Goal: Task Accomplishment & Management: Manage account settings

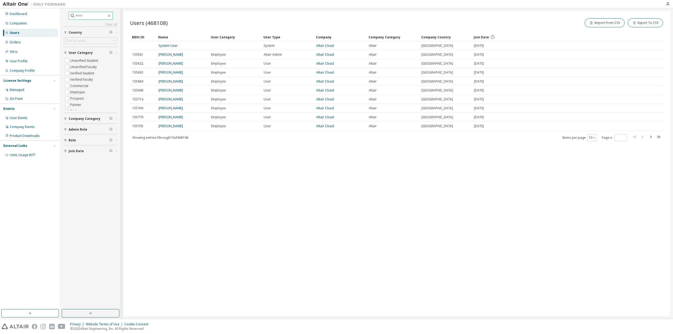
click at [98, 17] on input "text" at bounding box center [91, 15] width 32 height 5
paste input "**********"
type input "**********"
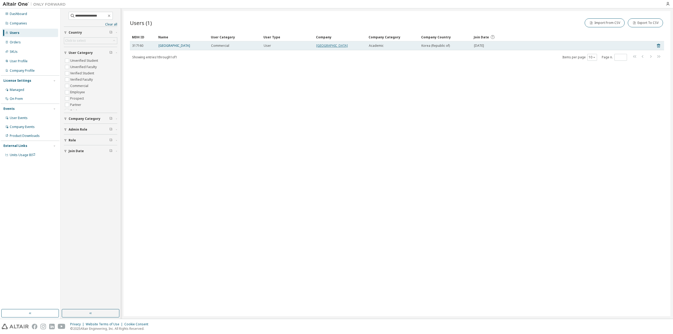
click at [347, 45] on link "[GEOGRAPHIC_DATA]" at bounding box center [332, 45] width 32 height 4
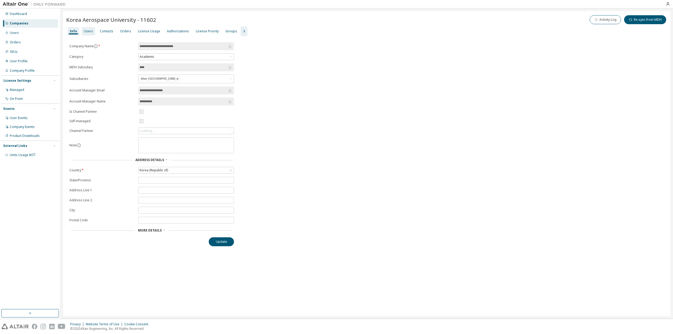
click at [92, 30] on div "Users" at bounding box center [88, 31] width 13 height 8
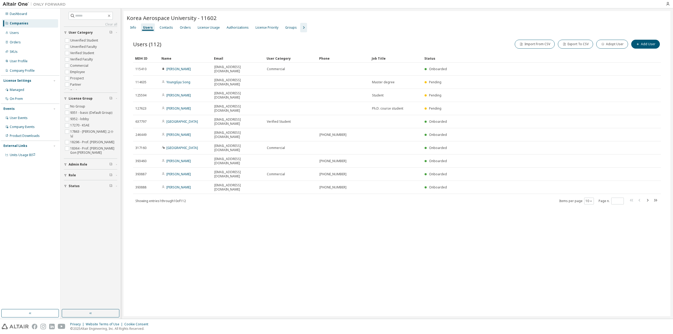
click at [300, 27] on icon "button" at bounding box center [303, 27] width 6 height 6
click at [283, 27] on div "Groups" at bounding box center [291, 27] width 16 height 8
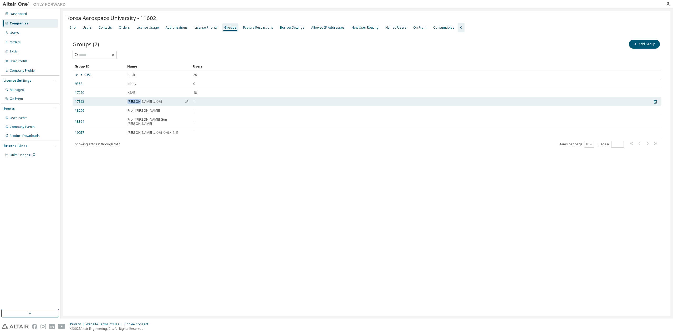
drag, startPoint x: 139, startPoint y: 103, endPoint x: 119, endPoint y: 102, distance: 20.2
click at [119, 102] on tr "17863 [PERSON_NAME] 교수님 1" at bounding box center [367, 101] width 588 height 9
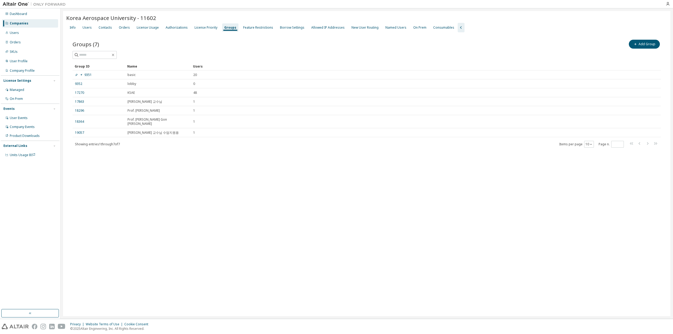
click at [169, 146] on div "Groups (7) Add Group Clear Load Save Save As Field Operator Value Select filter…" at bounding box center [366, 96] width 601 height 129
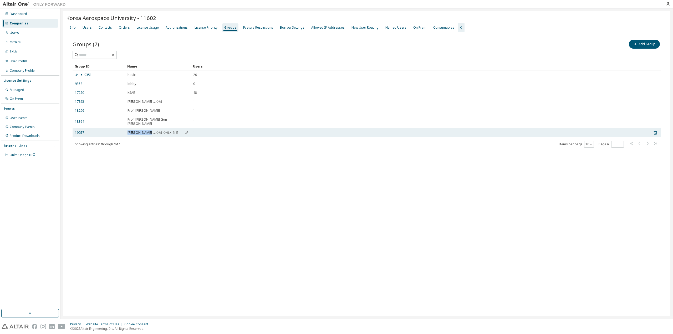
drag, startPoint x: 151, startPoint y: 128, endPoint x: 121, endPoint y: 128, distance: 29.4
click at [121, 128] on tr "19057 [PERSON_NAME] 교수님 수업지원용 1" at bounding box center [367, 132] width 588 height 9
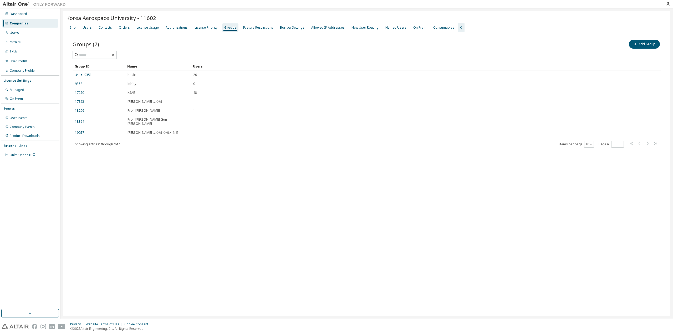
click at [200, 177] on div "[GEOGRAPHIC_DATA] - 11602 Clear Load Save Save As Field Operator Value Select f…" at bounding box center [366, 163] width 607 height 305
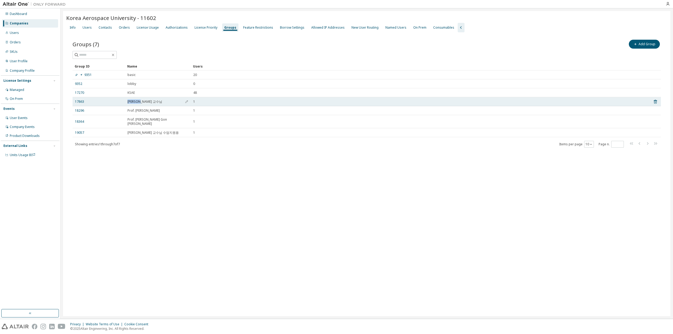
drag, startPoint x: 147, startPoint y: 101, endPoint x: 122, endPoint y: 101, distance: 25.7
click at [122, 101] on tr "17863 [PERSON_NAME] 교수님 1" at bounding box center [367, 101] width 588 height 9
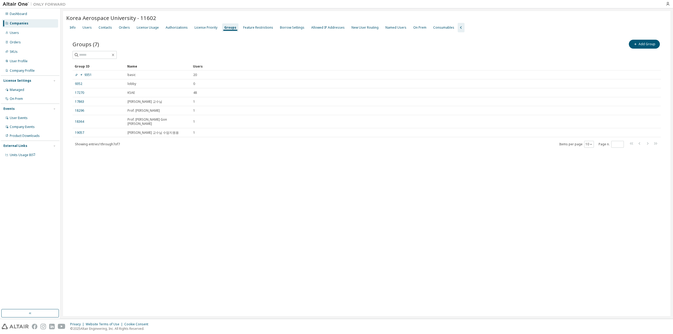
click at [177, 160] on div "[GEOGRAPHIC_DATA] - 11602 Clear Load Save Save As Field Operator Value Select f…" at bounding box center [366, 163] width 607 height 305
click at [89, 27] on div "Users" at bounding box center [86, 27] width 9 height 4
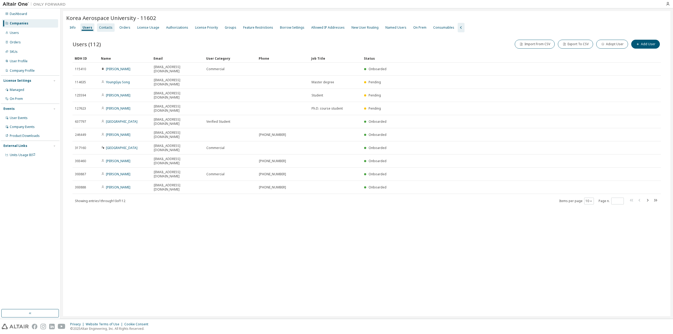
click at [101, 28] on div "Contacts" at bounding box center [105, 27] width 13 height 4
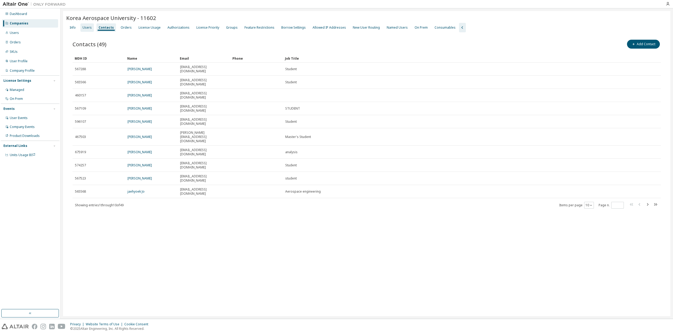
click at [88, 31] on div "Users" at bounding box center [86, 27] width 13 height 8
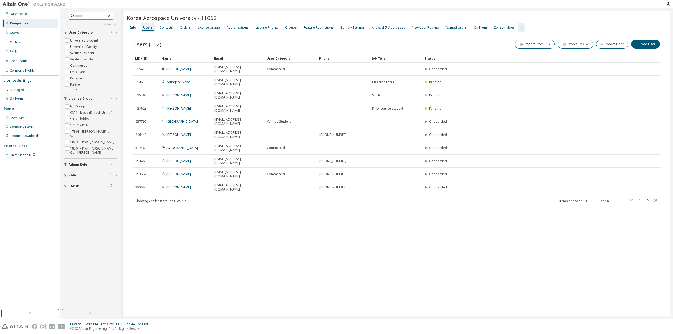
click at [111, 16] on icon "button" at bounding box center [109, 16] width 4 height 4
click at [287, 27] on div "Groups" at bounding box center [291, 27] width 12 height 4
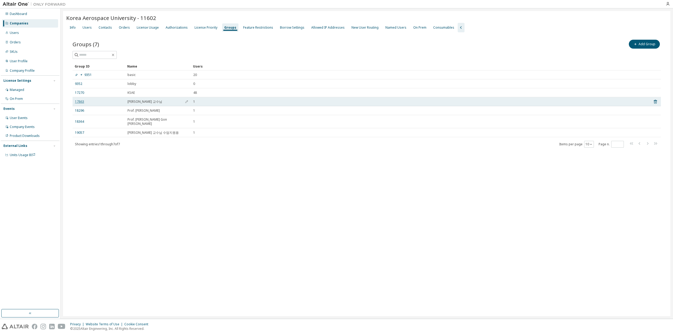
click at [78, 103] on link "17863" at bounding box center [79, 102] width 9 height 4
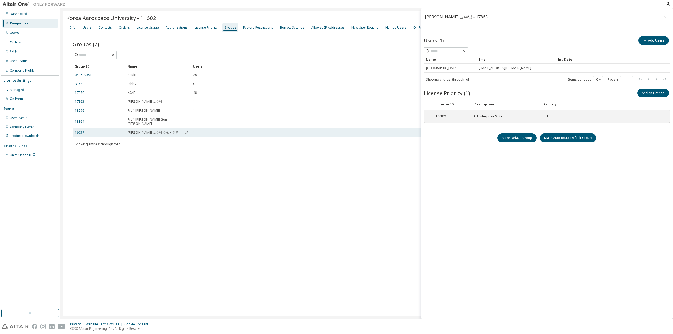
click at [78, 131] on link "19057" at bounding box center [79, 133] width 9 height 4
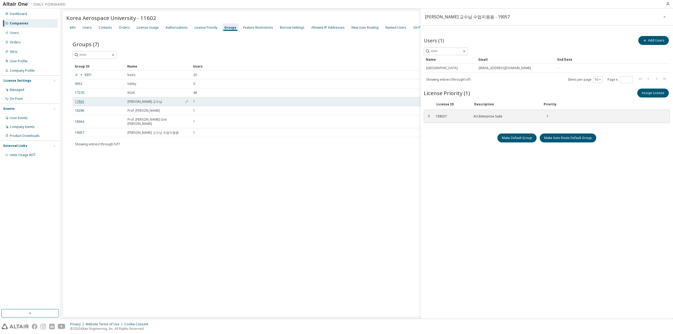
click at [80, 101] on link "17863" at bounding box center [79, 102] width 9 height 4
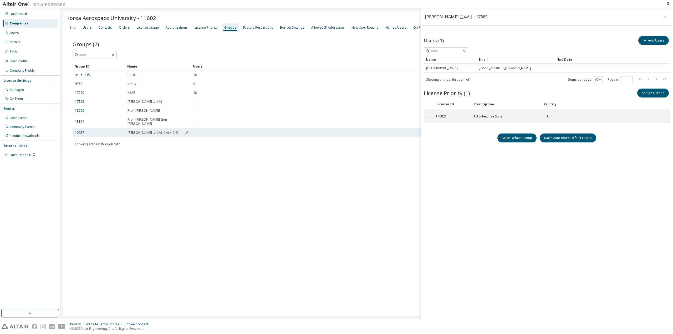
click at [78, 131] on link "19057" at bounding box center [79, 133] width 9 height 4
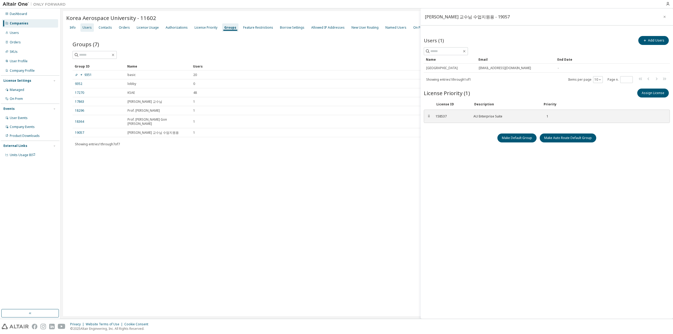
click at [85, 27] on div "Users" at bounding box center [86, 27] width 9 height 4
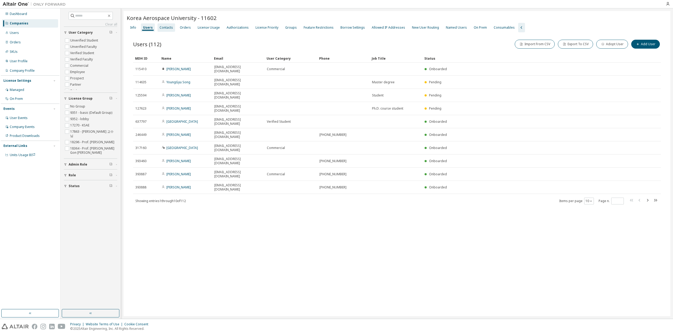
click at [164, 26] on div "Contacts" at bounding box center [165, 27] width 13 height 4
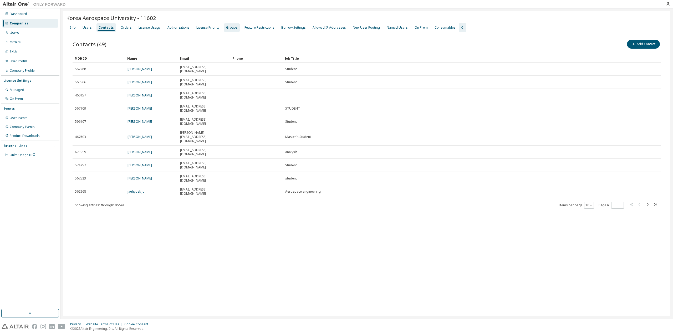
click at [229, 26] on div "Groups" at bounding box center [232, 27] width 12 height 4
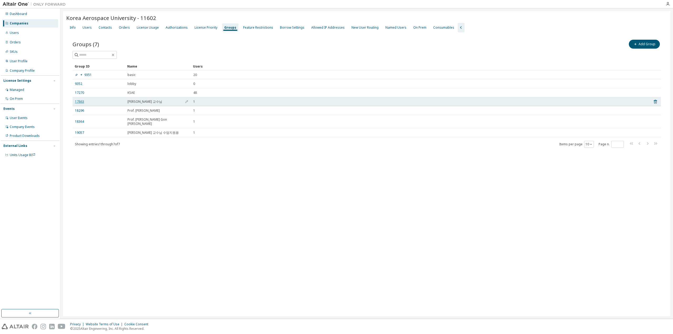
click at [78, 103] on link "17863" at bounding box center [79, 102] width 9 height 4
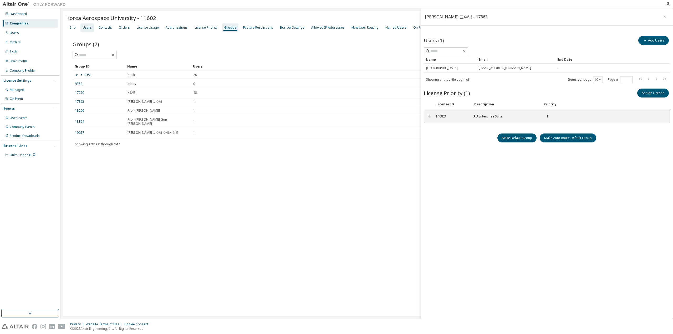
click at [88, 27] on div "Users" at bounding box center [86, 27] width 9 height 4
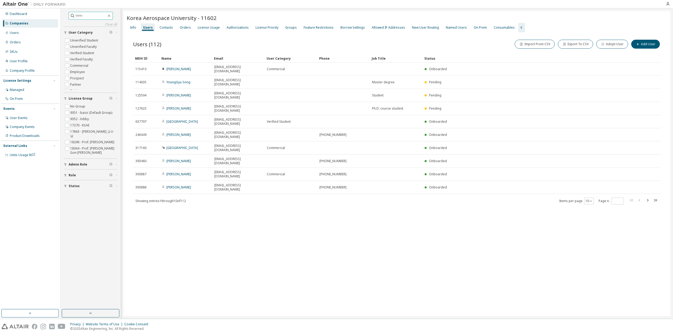
click at [102, 14] on input "text" at bounding box center [91, 15] width 32 height 5
paste input "**********"
type input "**********"
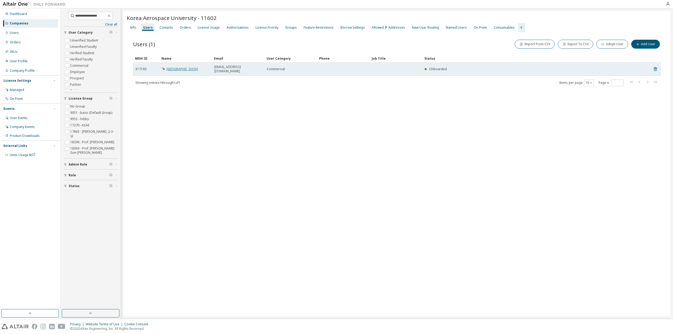
click at [174, 67] on link "[GEOGRAPHIC_DATA]" at bounding box center [182, 69] width 32 height 4
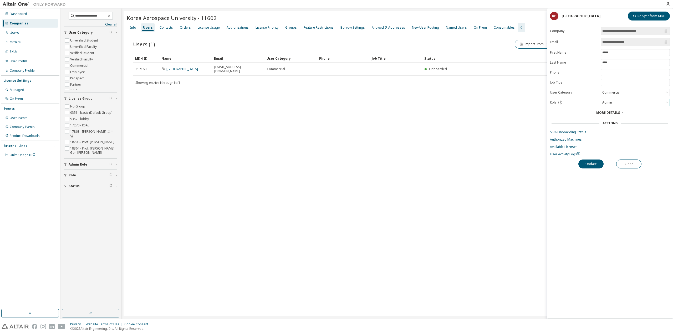
click at [626, 102] on div "Admin" at bounding box center [635, 102] width 68 height 6
click at [638, 132] on link "SSO/Onboarding Status" at bounding box center [610, 132] width 120 height 4
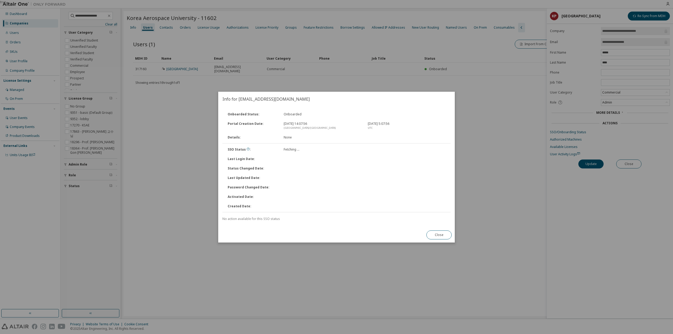
click at [442, 238] on button "Close" at bounding box center [438, 234] width 25 height 9
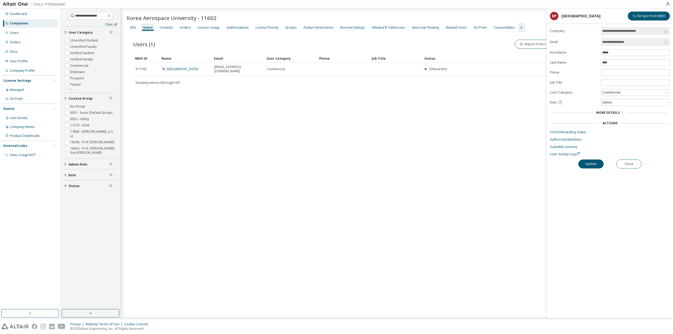
click at [198, 40] on div "Users (1) Import From CSV Export To CSV Adopt User Add User" at bounding box center [397, 44] width 528 height 11
click at [637, 164] on button "Close" at bounding box center [628, 163] width 25 height 9
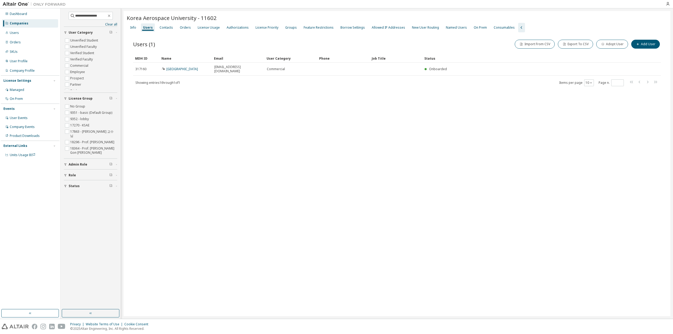
click at [597, 142] on div "Korea Aerospace University - 11602 Clear Load Save Save As Field Operator Value…" at bounding box center [396, 163] width 546 height 305
click at [533, 45] on button "Import From CSV" at bounding box center [534, 44] width 40 height 9
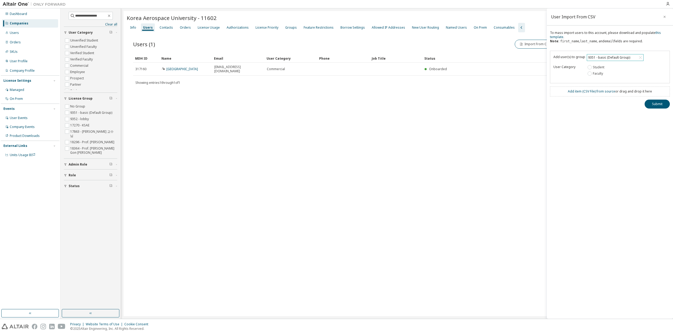
click at [626, 57] on div "9351 - basic (Default Group)" at bounding box center [609, 58] width 44 height 6
click at [660, 58] on div "Add user(s) to group 9351 - basic (Default Group) (No Group) 9351 - basic (Defa…" at bounding box center [610, 67] width 120 height 33
click at [625, 57] on div "9351 - basic (Default Group)" at bounding box center [609, 58] width 44 height 6
click at [657, 53] on div "Add user(s) to group 9351 - basic (Default Group) (No Group) 9351 - basic (Defa…" at bounding box center [610, 67] width 120 height 33
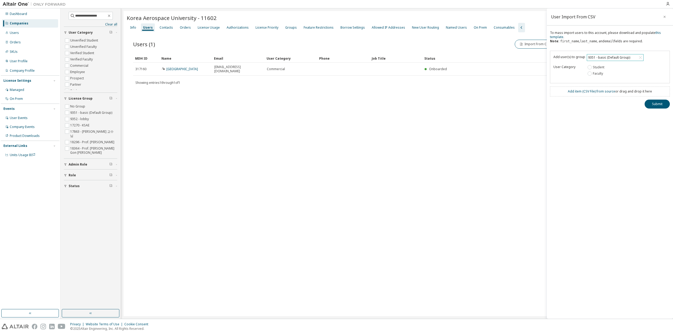
click at [641, 57] on icon at bounding box center [639, 57] width 5 height 5
click at [630, 57] on div "9351 - basic (Default Group)" at bounding box center [615, 57] width 56 height 6
click at [291, 164] on div "Korea Aerospace University - 11602 Clear Load Save Save As Field Operator Value…" at bounding box center [396, 163] width 546 height 305
click at [111, 14] on icon "button" at bounding box center [109, 16] width 4 height 4
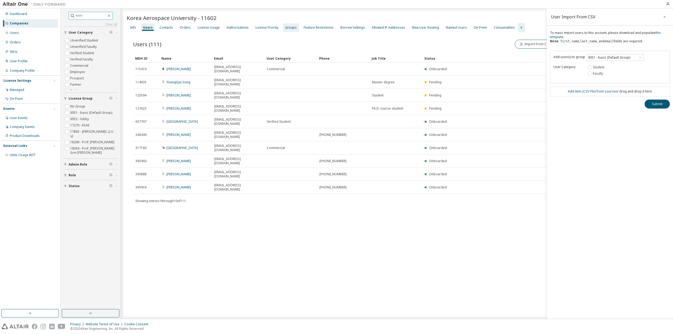
click at [285, 28] on div "Groups" at bounding box center [291, 27] width 12 height 4
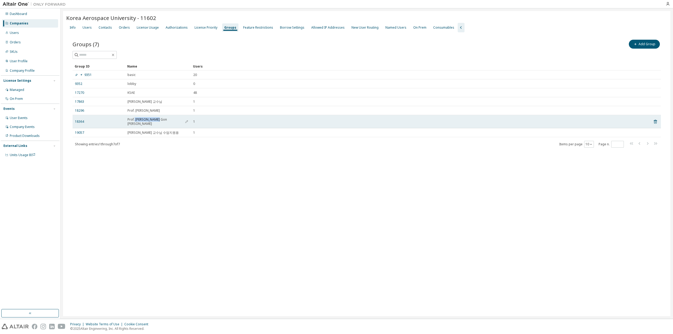
drag, startPoint x: 137, startPoint y: 119, endPoint x: 157, endPoint y: 120, distance: 19.7
click at [157, 120] on span "Prof. [PERSON_NAME] Gon [PERSON_NAME]" at bounding box center [157, 121] width 61 height 8
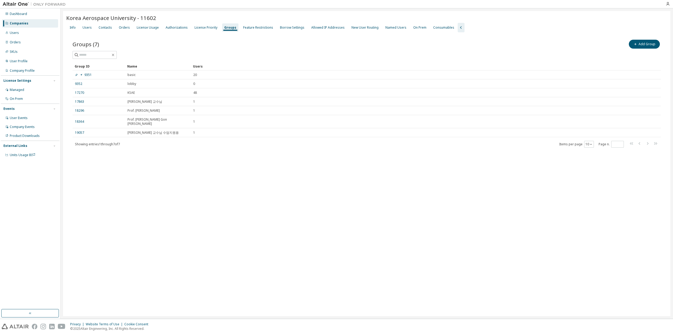
click at [183, 157] on div "Groups (7) Add Group Clear Load Save Save As Field Operator Value Select filter…" at bounding box center [366, 96] width 601 height 129
click at [91, 25] on div "Users" at bounding box center [86, 27] width 13 height 8
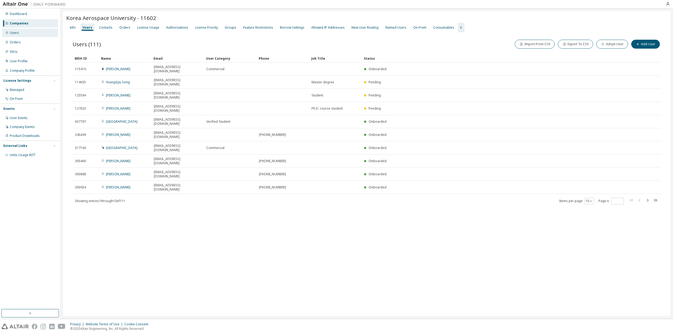
click at [26, 33] on div "Users" at bounding box center [30, 33] width 56 height 8
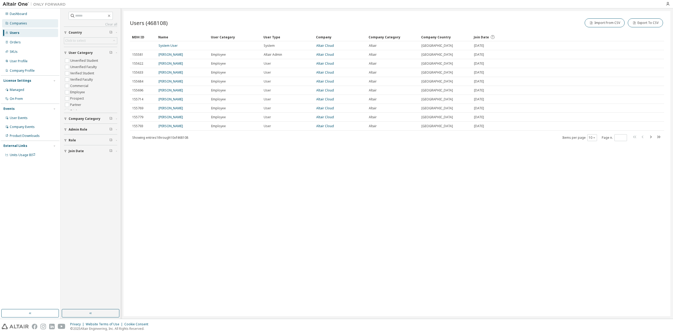
click at [24, 24] on div "Companies" at bounding box center [18, 23] width 17 height 4
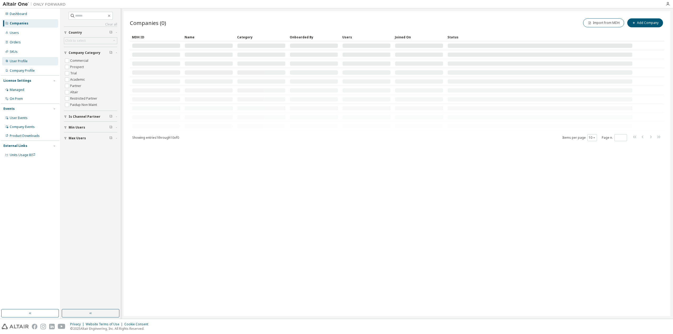
click at [36, 63] on div "User Profile" at bounding box center [30, 61] width 56 height 8
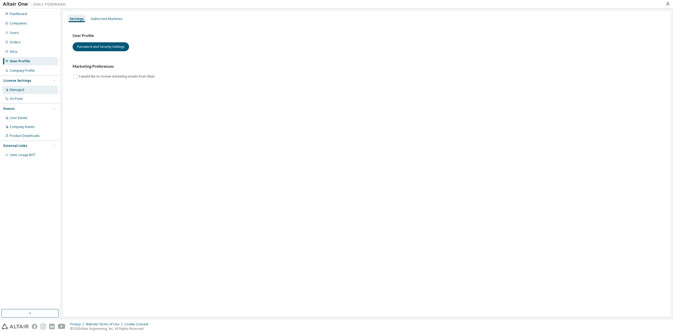
click at [25, 88] on div "Managed" at bounding box center [30, 90] width 56 height 8
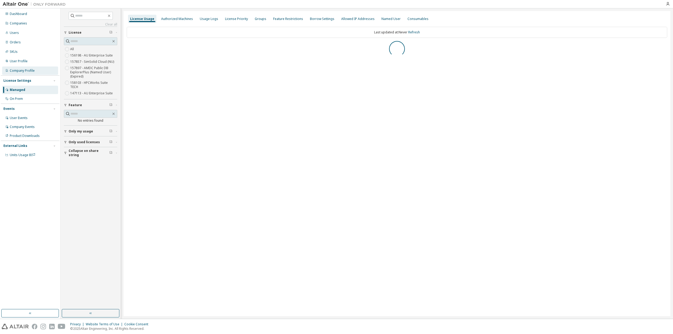
click at [21, 70] on div "Company Profile" at bounding box center [22, 71] width 25 height 4
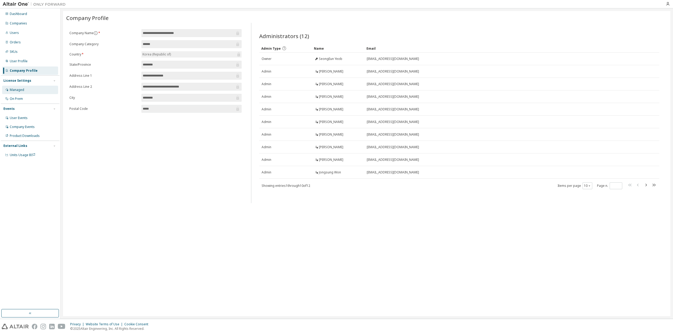
click at [20, 90] on div "Managed" at bounding box center [17, 90] width 14 height 4
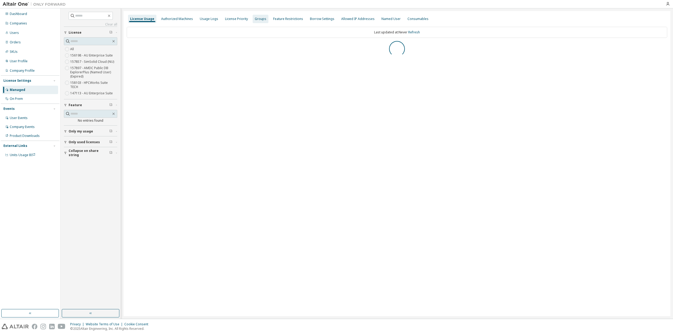
click at [258, 18] on div "Groups" at bounding box center [261, 19] width 12 height 4
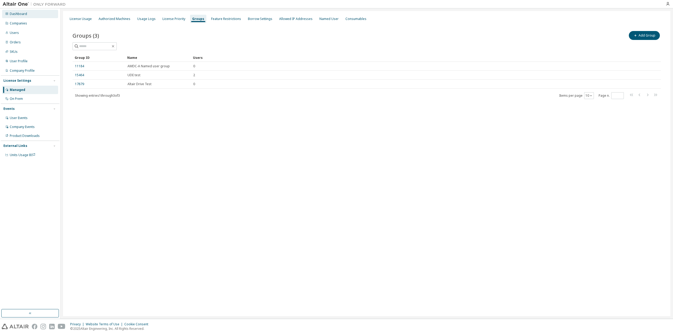
click at [15, 17] on div "Dashboard" at bounding box center [30, 14] width 56 height 8
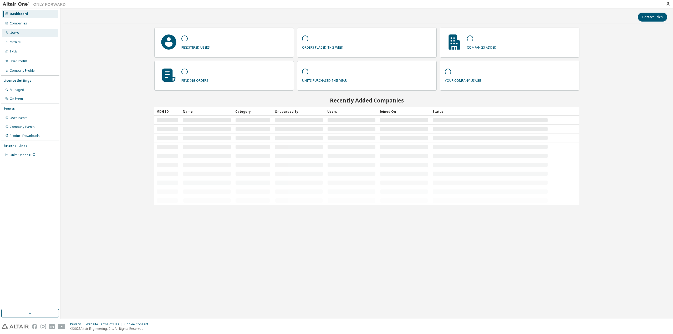
click at [17, 33] on div "Users" at bounding box center [14, 33] width 9 height 4
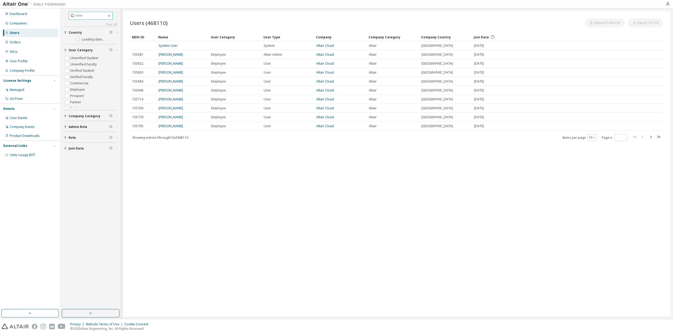
click at [86, 14] on input "text" at bounding box center [91, 15] width 32 height 5
paste input "**********"
type input "**********"
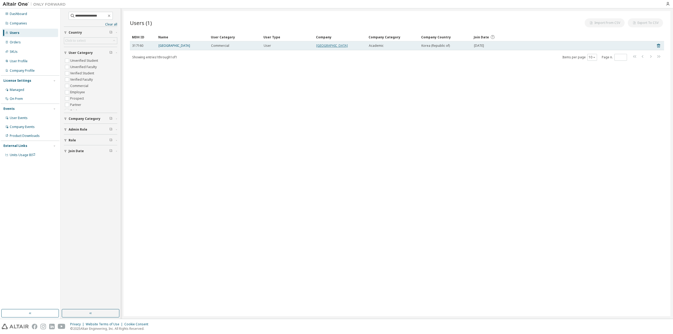
click at [348, 47] on link "[GEOGRAPHIC_DATA]" at bounding box center [332, 45] width 32 height 4
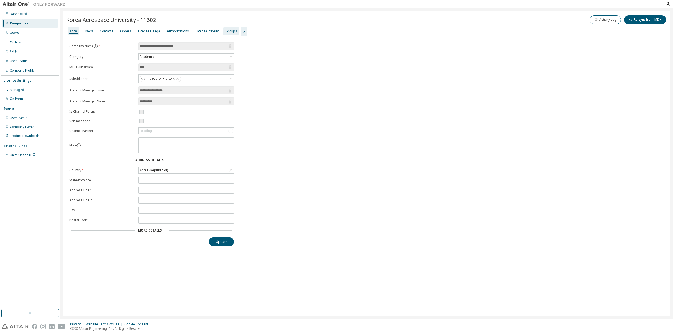
click at [229, 30] on div "Groups" at bounding box center [231, 31] width 12 height 4
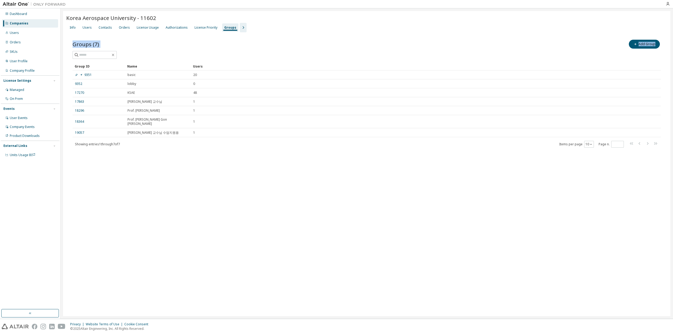
drag, startPoint x: 338, startPoint y: 208, endPoint x: 62, endPoint y: 57, distance: 314.9
click at [62, 57] on div "Korea Aerospace University - 11602 Clear Load Save Save As Field Operator Value…" at bounding box center [366, 163] width 612 height 310
click at [234, 35] on div "Groups (7) Add Group Clear Load Save Save As Field Operator Value Select filter…" at bounding box center [366, 96] width 601 height 129
click at [375, 214] on div "Korea Aerospace University - 11602 Clear Load Save Save As Field Operator Value…" at bounding box center [366, 163] width 607 height 305
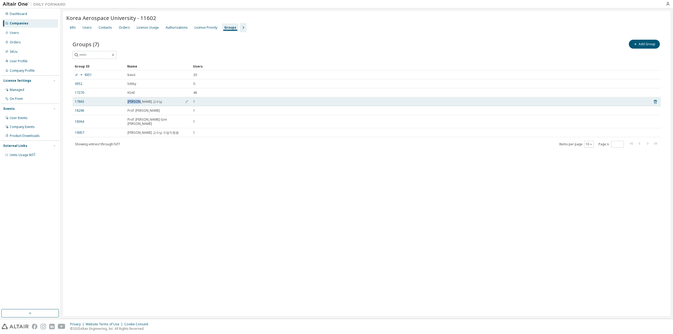
drag, startPoint x: 149, startPoint y: 100, endPoint x: 99, endPoint y: 100, distance: 50.2
click at [99, 100] on tr "17863 [PERSON_NAME] 교수님 1" at bounding box center [367, 101] width 588 height 9
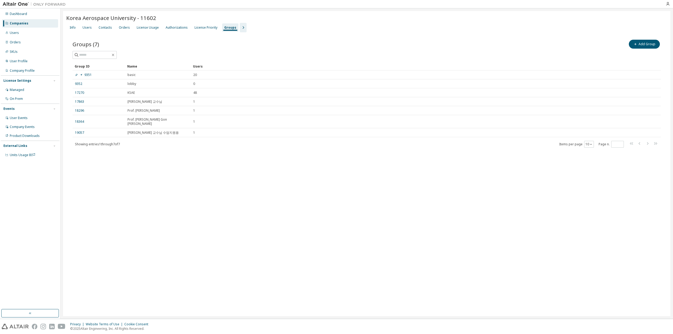
click at [264, 226] on div "Korea Aerospace University - 11602 Clear Load Save Save As Field Operator Value…" at bounding box center [366, 163] width 607 height 305
click at [240, 49] on div "Groups (7) Add Group" at bounding box center [367, 44] width 588 height 11
click at [89, 28] on div "Users" at bounding box center [86, 27] width 9 height 4
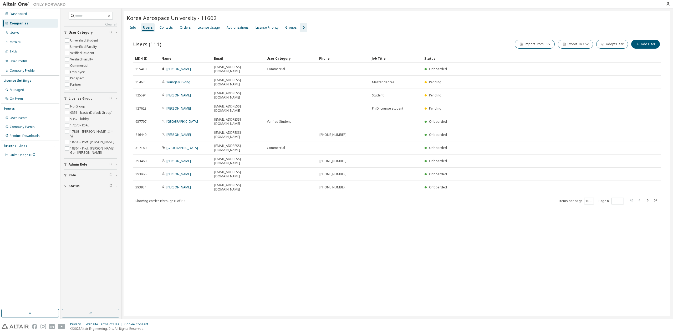
click at [391, 37] on div "Users (111) Import From CSV Export To CSV Adopt User Add User Clear Load Save S…" at bounding box center [397, 125] width 540 height 186
click at [478, 250] on div "Korea Aerospace University - 11602 Clear Load Save Save As Field Operator Value…" at bounding box center [396, 163] width 546 height 305
click at [515, 29] on div "Info Users Contacts Orders License Usage Authorizations License Priority Groups" at bounding box center [397, 27] width 540 height 9
click at [536, 46] on button "Import From CSV" at bounding box center [534, 44] width 40 height 9
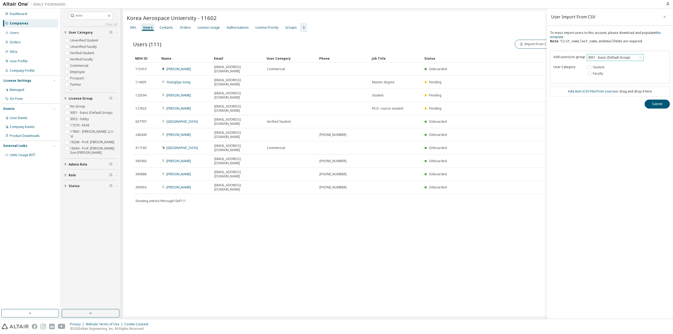
click at [629, 58] on div "9351 - basic (Default Group)" at bounding box center [615, 57] width 56 height 6
click at [618, 92] on li "19057 - [PERSON_NAME] 교수님 수업지원용" at bounding box center [613, 97] width 55 height 11
click at [621, 152] on div "User Import From CSV To mass import users to this account, please download and …" at bounding box center [609, 163] width 126 height 310
click at [664, 15] on icon "button" at bounding box center [664, 17] width 4 height 4
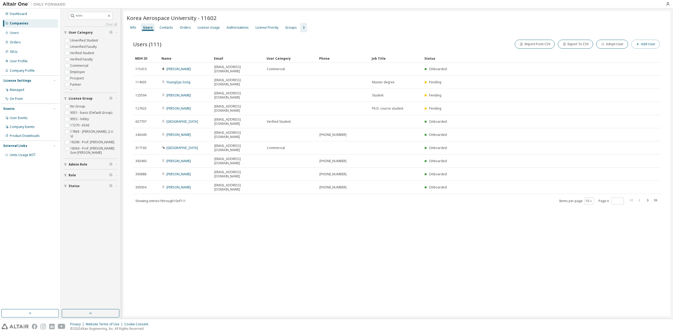
click at [652, 40] on button "Add User" at bounding box center [645, 44] width 29 height 9
click at [634, 91] on div "Student Faculty" at bounding box center [635, 97] width 69 height 13
click at [635, 86] on form "E-mail * First Name * Last Name * Job Title Phone Number Add to group 9351 - ba…" at bounding box center [610, 67] width 120 height 73
click at [630, 86] on div "9351 - basic (Default Group)" at bounding box center [635, 84] width 68 height 6
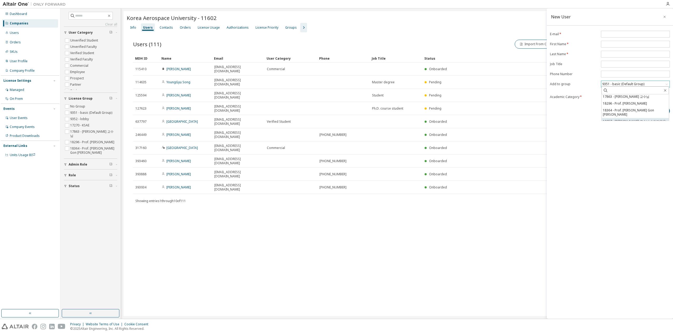
click at [625, 118] on li "19057 - [PERSON_NAME] 교수님 수업지원용" at bounding box center [634, 121] width 67 height 7
click at [620, 157] on div "New User E-mail * First Name * Last Name * Job Title Phone Number Add to group …" at bounding box center [609, 163] width 126 height 310
